Goal: Task Accomplishment & Management: Use online tool/utility

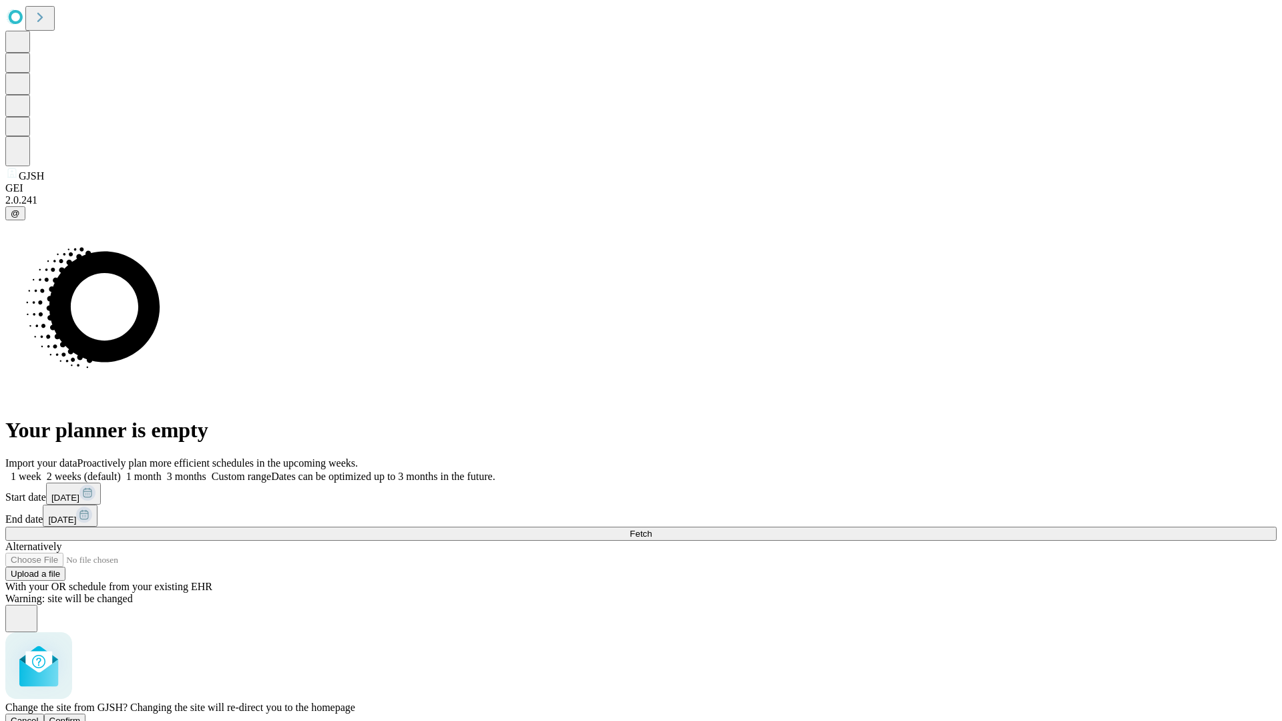
click at [81, 716] on span "Confirm" at bounding box center [64, 721] width 31 height 10
click at [121, 471] on label "2 weeks (default)" at bounding box center [80, 476] width 79 height 11
click at [652, 529] on span "Fetch" at bounding box center [641, 534] width 22 height 10
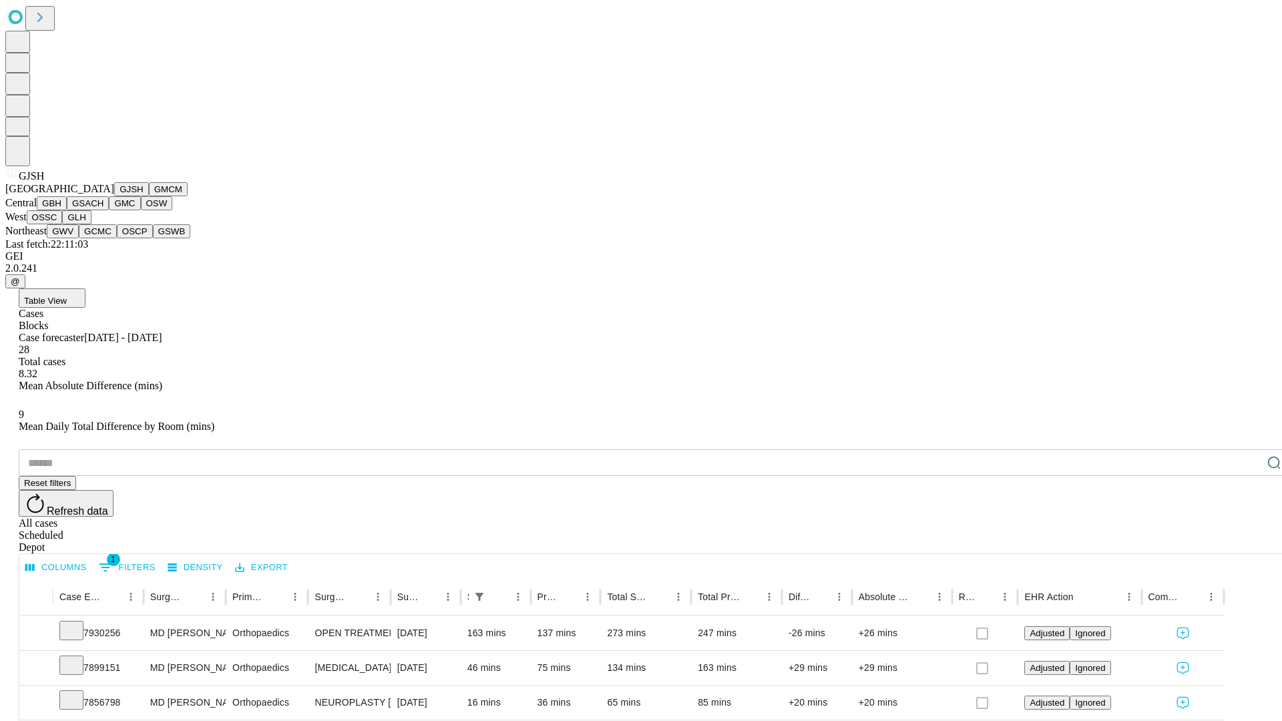
click at [149, 196] on button "GMCM" at bounding box center [168, 189] width 39 height 14
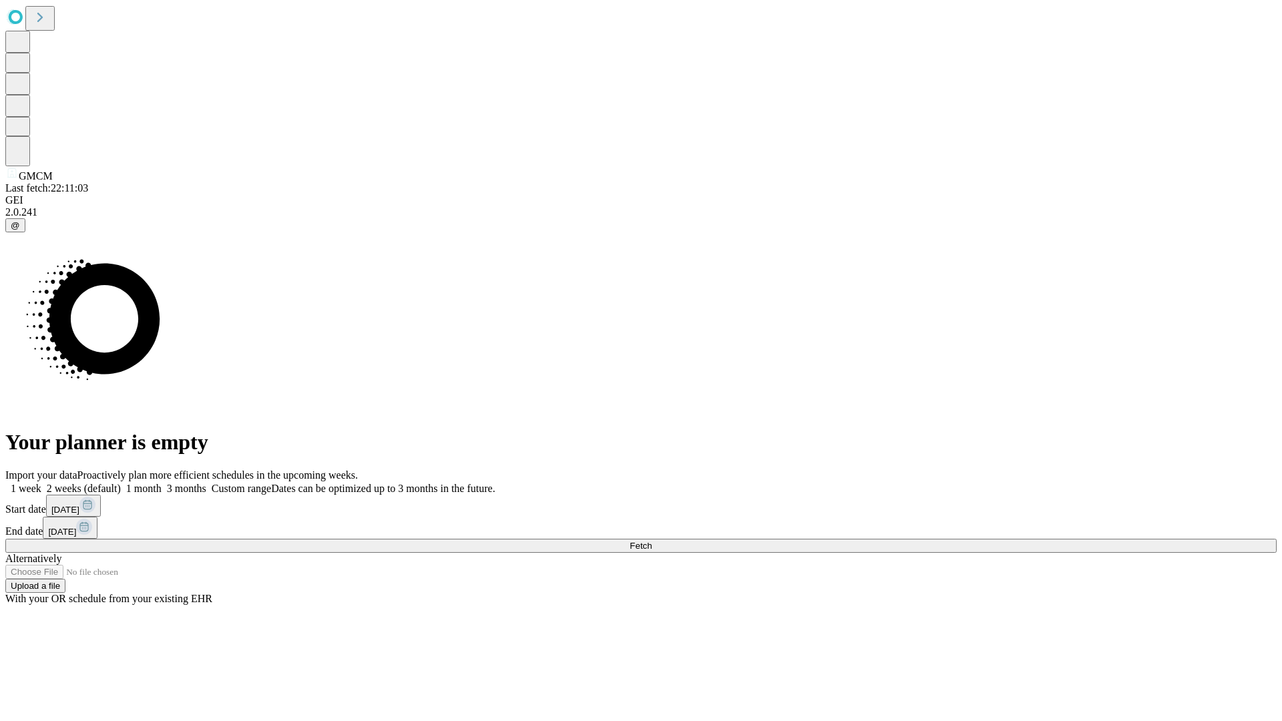
click at [121, 483] on label "2 weeks (default)" at bounding box center [80, 488] width 79 height 11
click at [652, 541] on span "Fetch" at bounding box center [641, 546] width 22 height 10
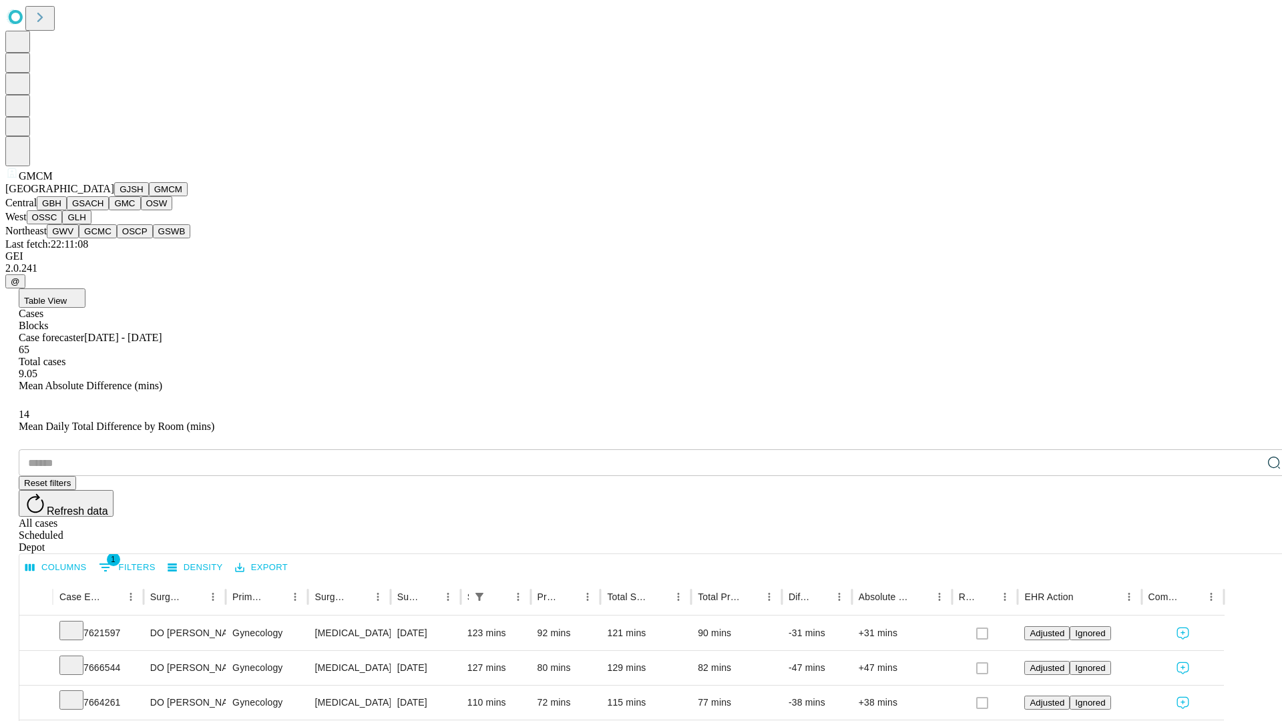
click at [67, 210] on button "GBH" at bounding box center [52, 203] width 30 height 14
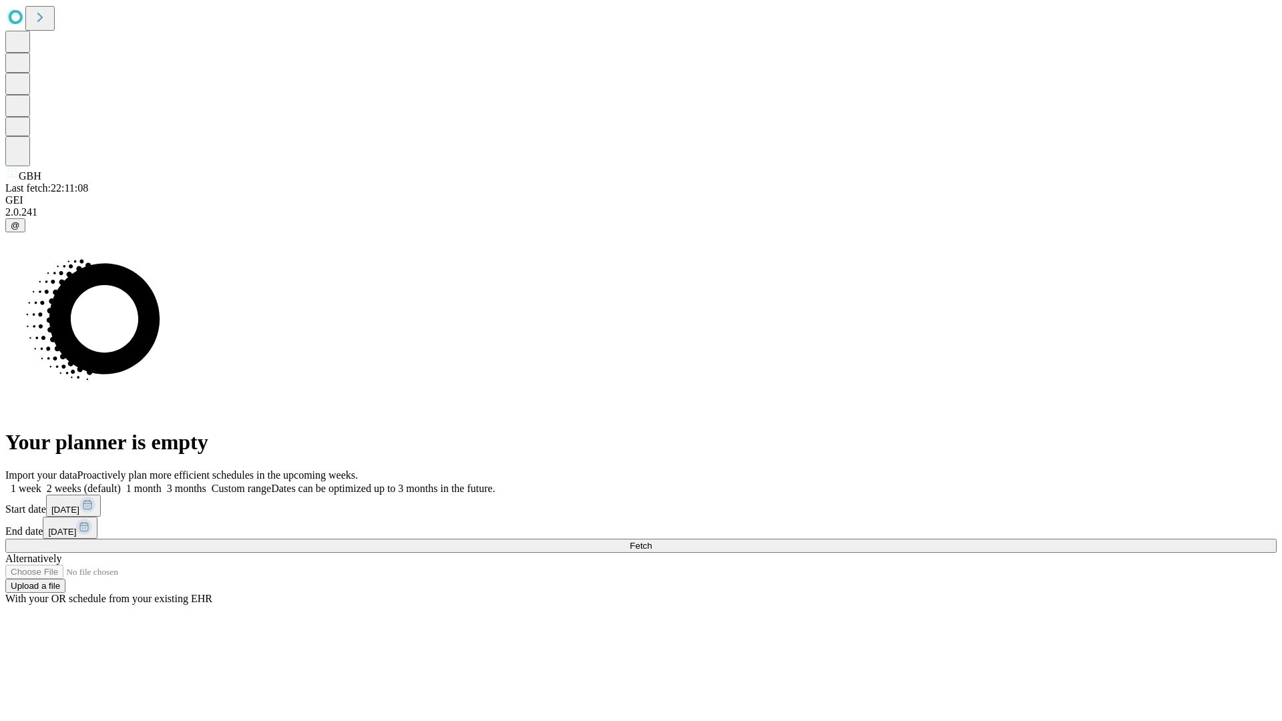
click at [121, 483] on label "2 weeks (default)" at bounding box center [80, 488] width 79 height 11
click at [652, 541] on span "Fetch" at bounding box center [641, 546] width 22 height 10
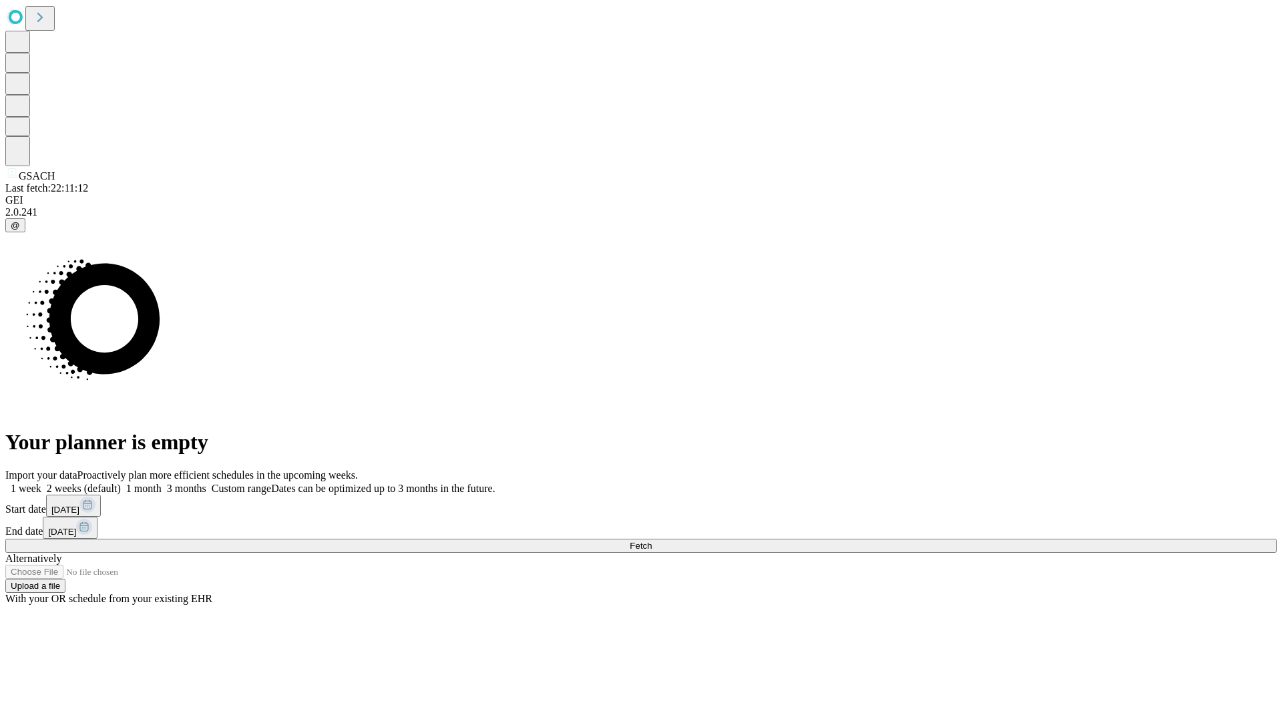
click at [121, 483] on label "2 weeks (default)" at bounding box center [80, 488] width 79 height 11
click at [652, 541] on span "Fetch" at bounding box center [641, 546] width 22 height 10
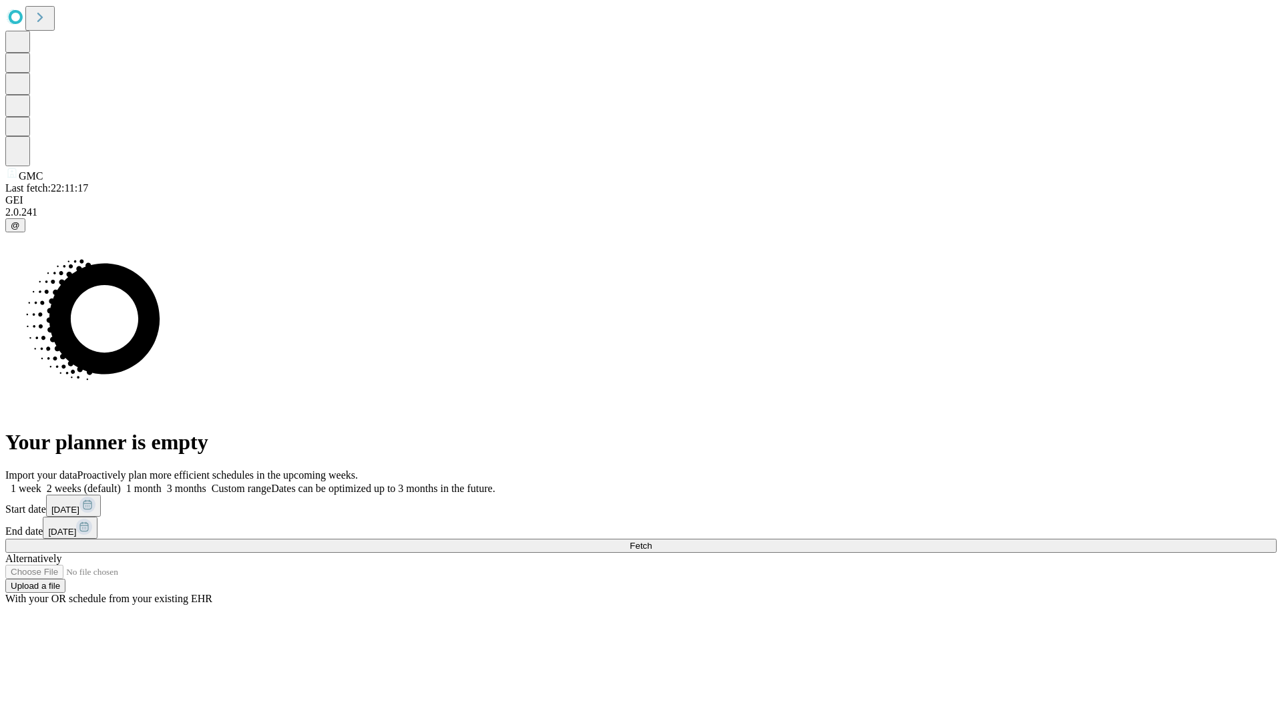
click at [121, 483] on label "2 weeks (default)" at bounding box center [80, 488] width 79 height 11
click at [652, 541] on span "Fetch" at bounding box center [641, 546] width 22 height 10
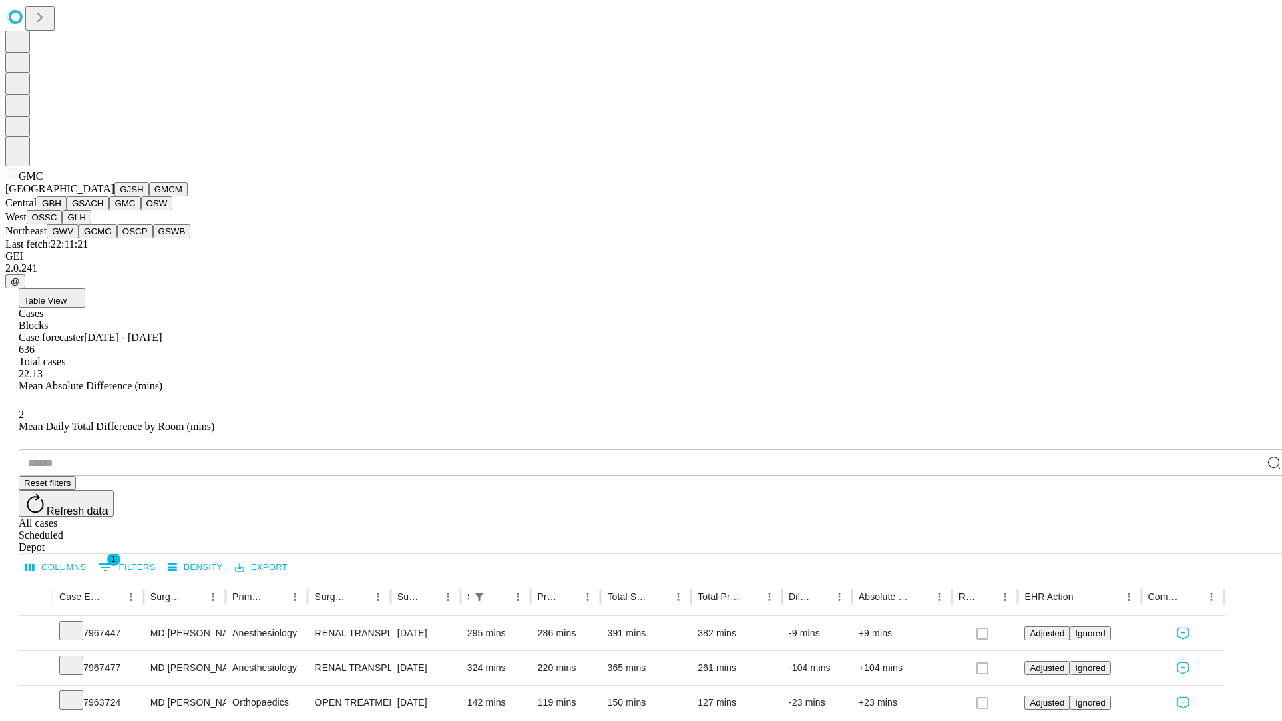
click at [141, 210] on button "OSW" at bounding box center [157, 203] width 32 height 14
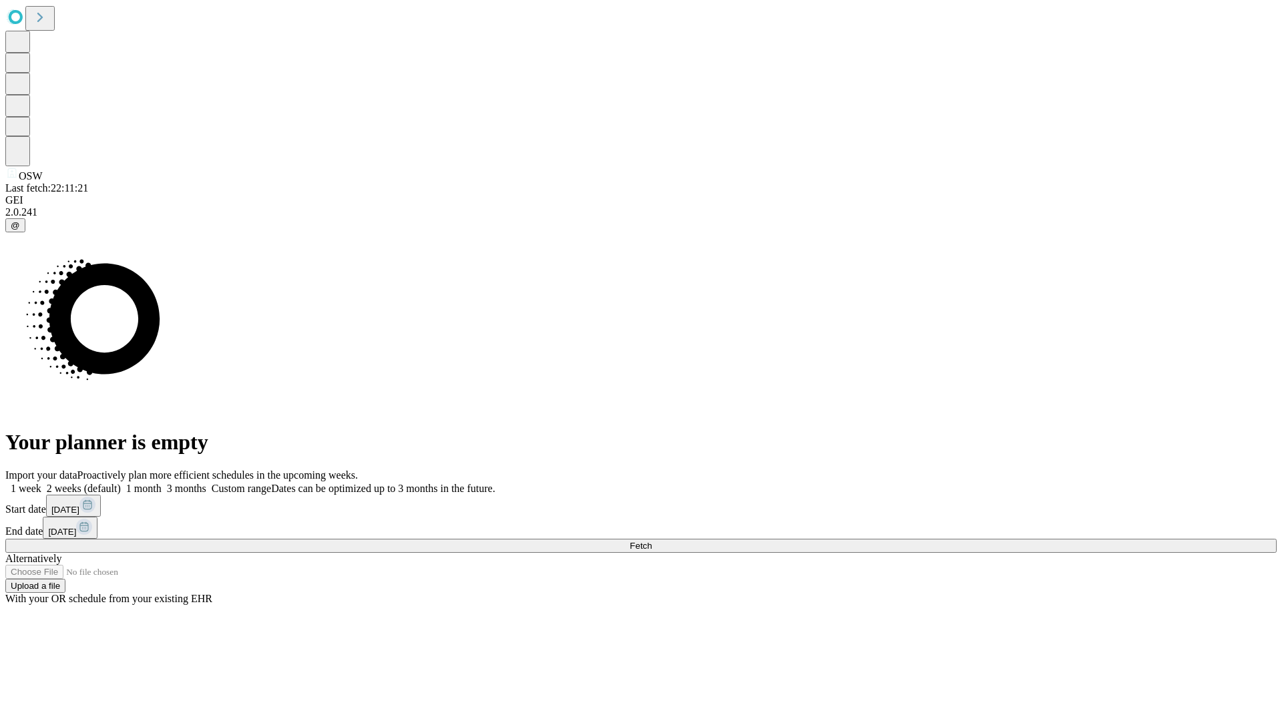
click at [121, 483] on label "2 weeks (default)" at bounding box center [80, 488] width 79 height 11
click at [652, 541] on span "Fetch" at bounding box center [641, 546] width 22 height 10
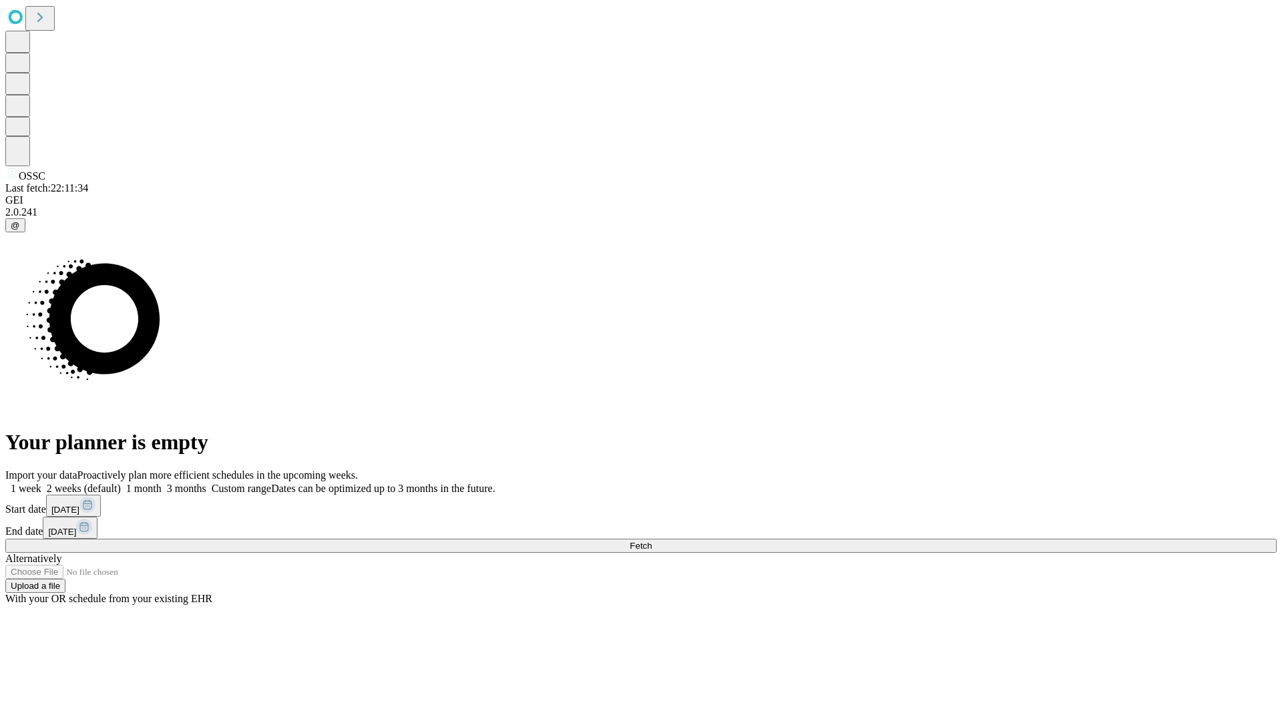
click at [121, 483] on label "2 weeks (default)" at bounding box center [80, 488] width 79 height 11
click at [652, 541] on span "Fetch" at bounding box center [641, 546] width 22 height 10
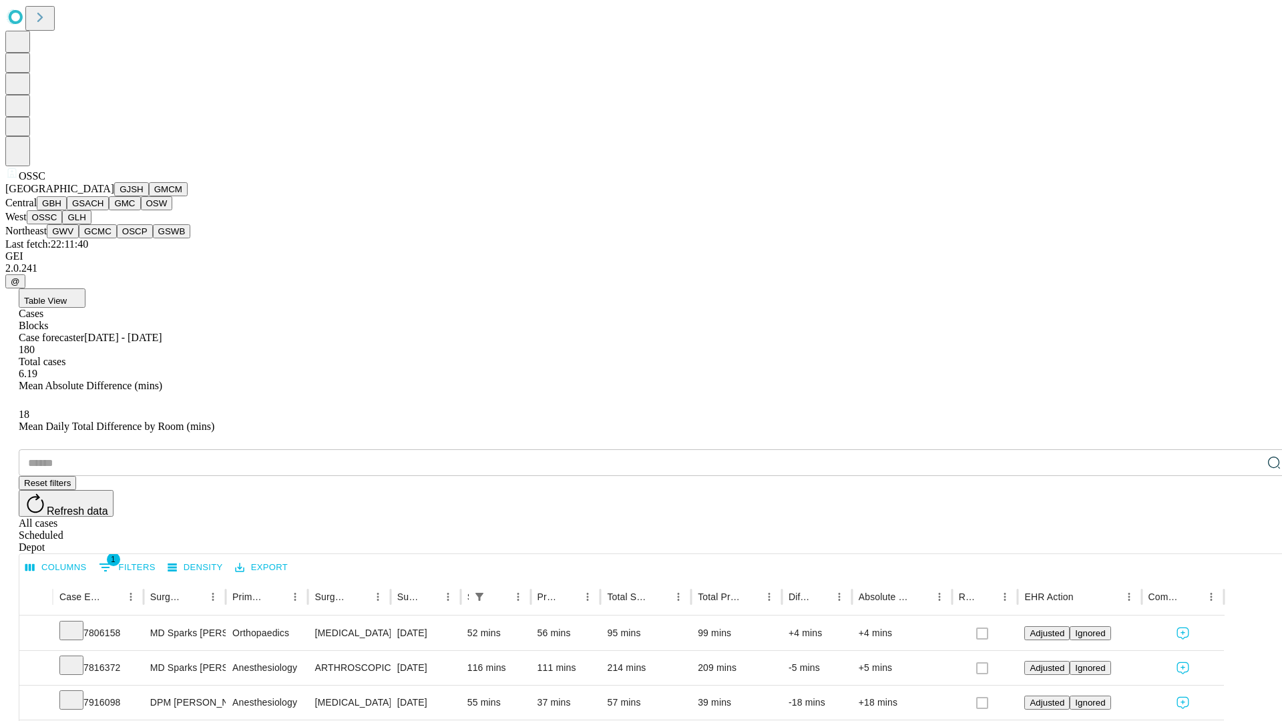
click at [91, 224] on button "GLH" at bounding box center [76, 217] width 29 height 14
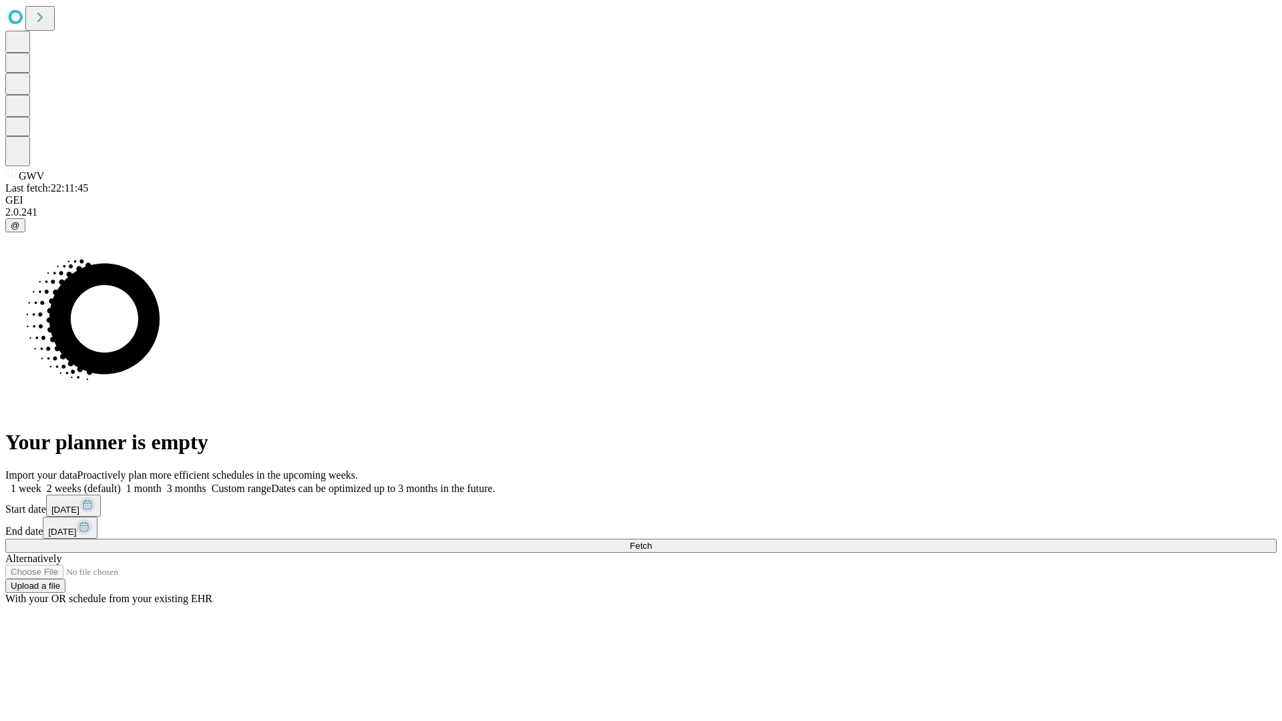
click at [121, 483] on label "2 weeks (default)" at bounding box center [80, 488] width 79 height 11
click at [652, 541] on span "Fetch" at bounding box center [641, 546] width 22 height 10
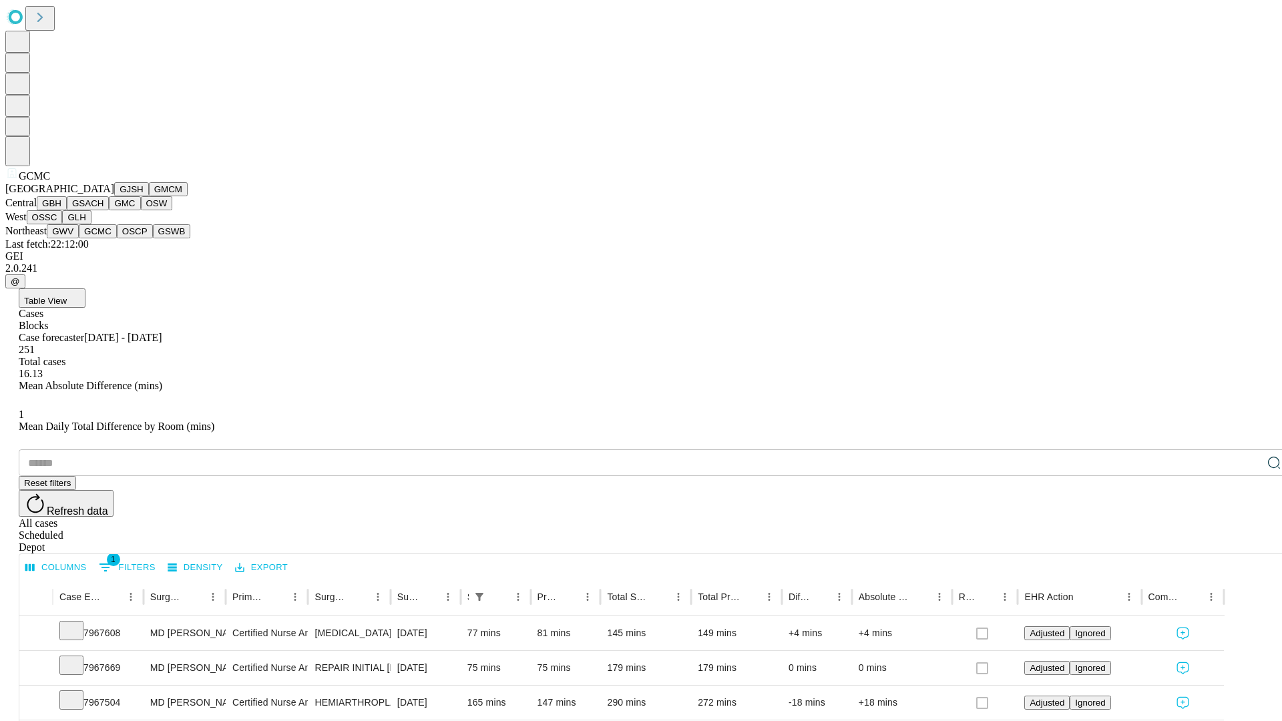
click at [117, 238] on button "OSCP" at bounding box center [135, 231] width 36 height 14
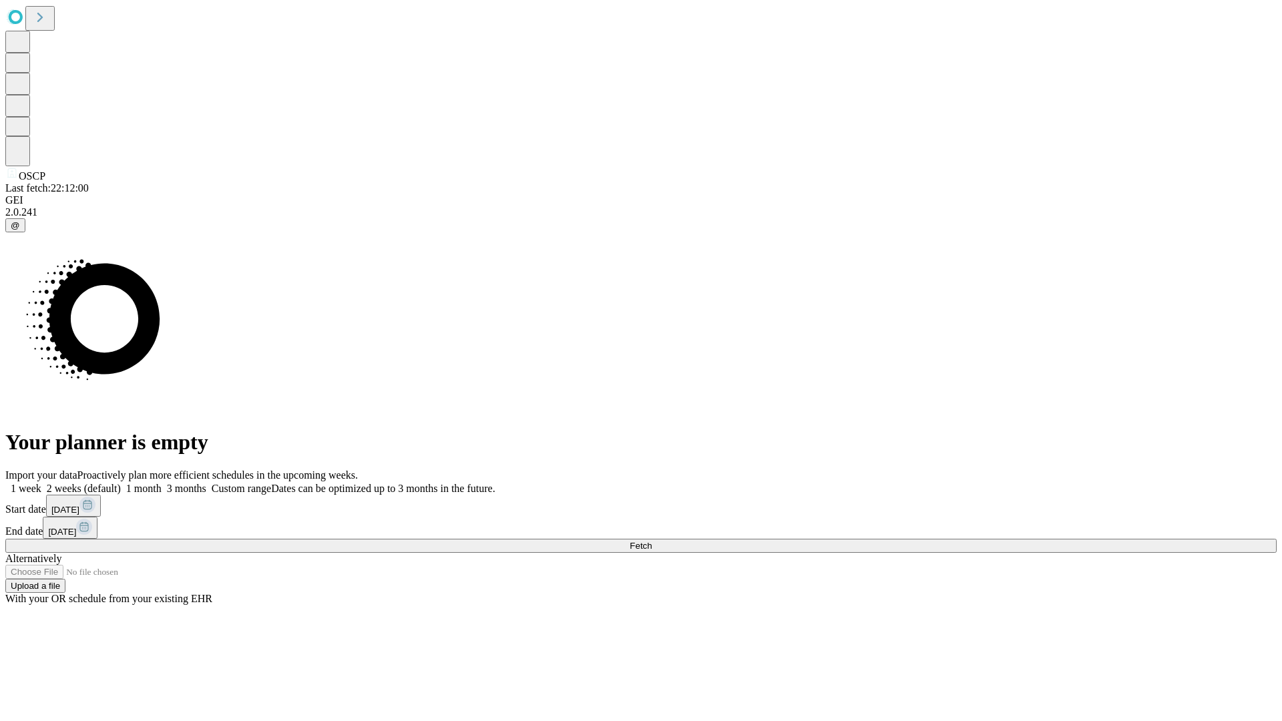
click at [121, 483] on label "2 weeks (default)" at bounding box center [80, 488] width 79 height 11
click at [652, 541] on span "Fetch" at bounding box center [641, 546] width 22 height 10
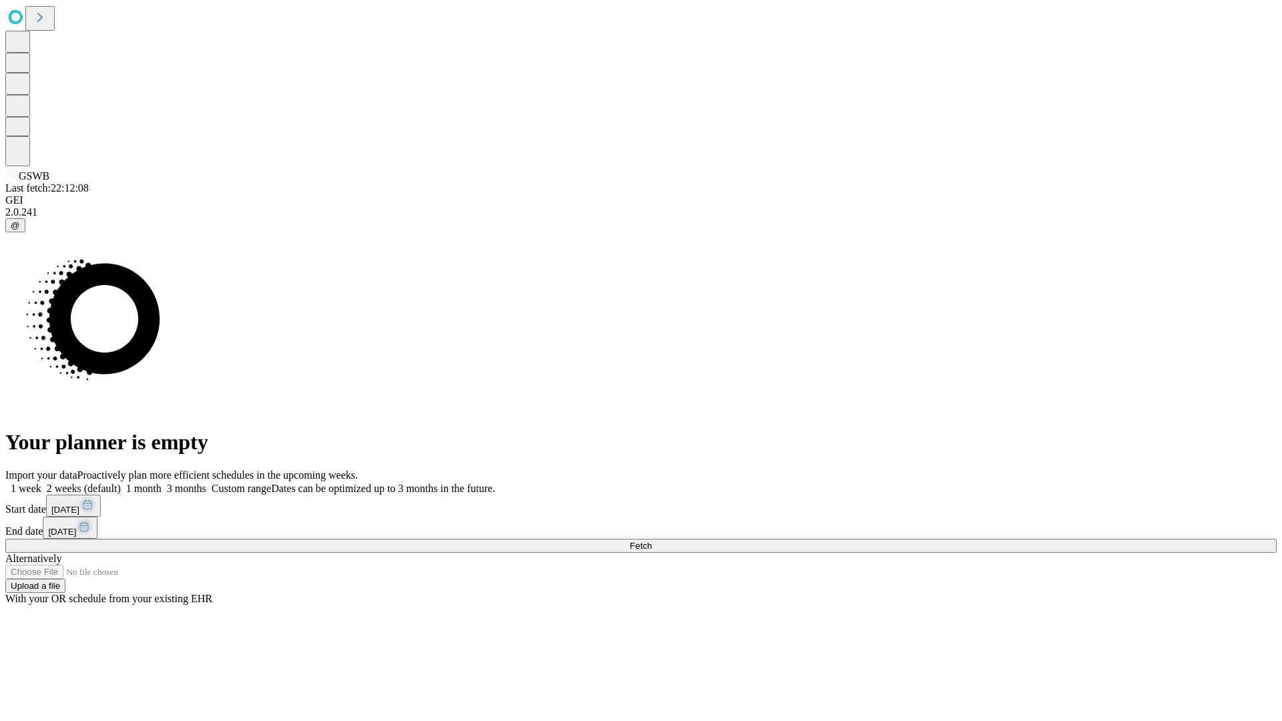
click at [652, 541] on span "Fetch" at bounding box center [641, 546] width 22 height 10
